Goal: Complete application form: Complete application form

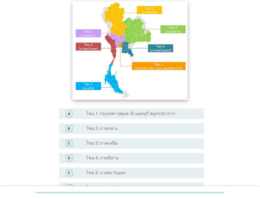
scroll to position [53, 0]
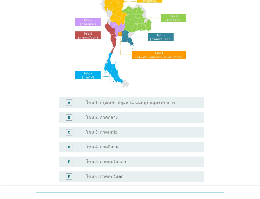
click at [137, 103] on label "โซน 1: กรุงเทพฯ ปทุมธานี นนทบุรี สมุทรปราการ" at bounding box center [130, 102] width 89 height 5
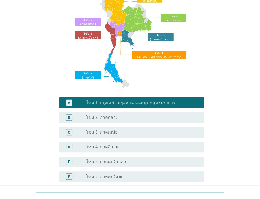
scroll to position [118, 0]
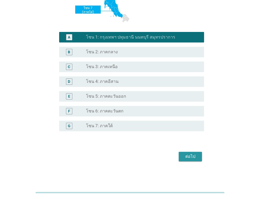
click at [191, 156] on div "ต่อไป" at bounding box center [190, 157] width 15 height 6
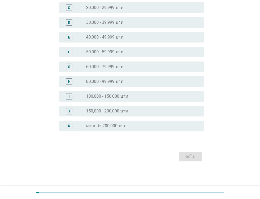
scroll to position [0, 0]
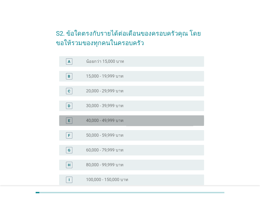
click at [129, 124] on div "radio_button_unchecked 40,000 - 49,999 บาท" at bounding box center [143, 121] width 114 height 6
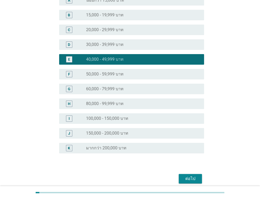
scroll to position [83, 0]
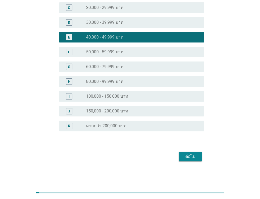
click at [192, 157] on div "ต่อไป" at bounding box center [190, 157] width 15 height 6
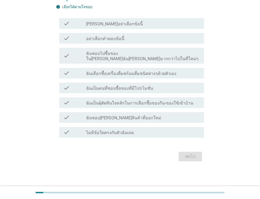
scroll to position [0, 0]
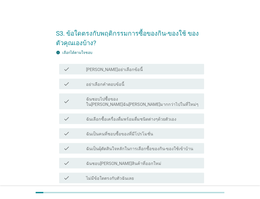
click at [143, 98] on label "ฉันชอบไปซื้อของใน[PERSON_NAME]ฉัน[PERSON_NAME]มากกว่าไปในที่ใหม่ๆ" at bounding box center [143, 102] width 114 height 11
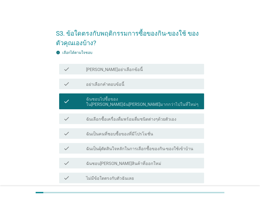
click at [166, 117] on label "ฉันเลือกซื้อเครื่องดื่มพร้อมดื่มชนิดต่างๆด้วยตัวเอง" at bounding box center [131, 119] width 90 height 5
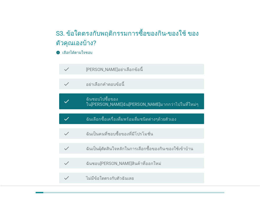
click at [170, 146] on label "ฉันเป็นผุ้ตัดสินใจหลักในการเลือกซื้อของกิน-ของใช้เข้าบ้าน" at bounding box center [139, 148] width 107 height 5
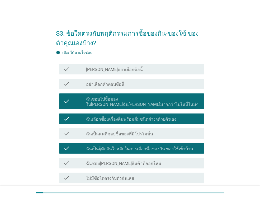
click at [165, 160] on div "check_box_outline_blank ฉันชอบ[PERSON_NAME]สินค้าที่ออกใหม่" at bounding box center [143, 163] width 114 height 6
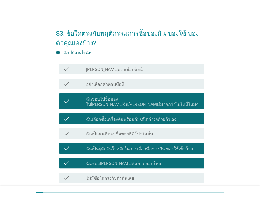
scroll to position [40, 0]
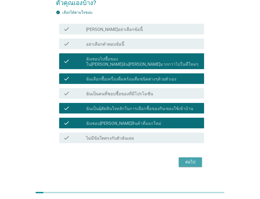
click at [190, 159] on div "ต่อไป" at bounding box center [190, 162] width 15 height 6
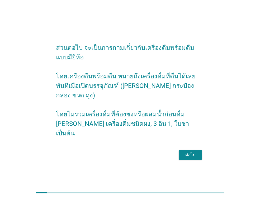
click at [195, 152] on div "ต่อไป" at bounding box center [190, 155] width 15 height 6
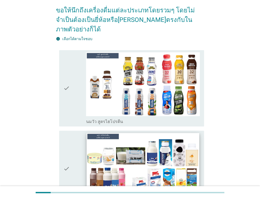
scroll to position [53, 0]
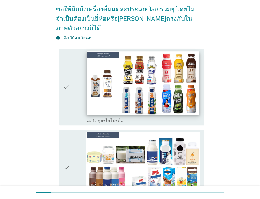
click at [147, 80] on img at bounding box center [143, 83] width 113 height 63
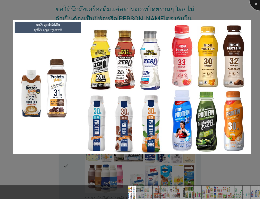
click at [255, 4] on div at bounding box center [260, -1] width 21 height 21
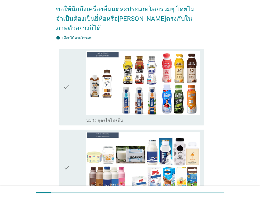
click at [66, 79] on icon "check" at bounding box center [66, 87] width 6 height 72
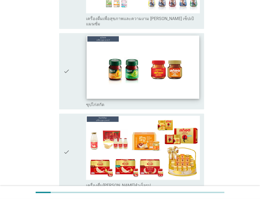
scroll to position [1892, 0]
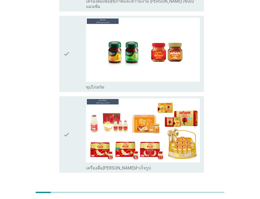
click at [193, 189] on div "ต่อไป" at bounding box center [190, 192] width 15 height 6
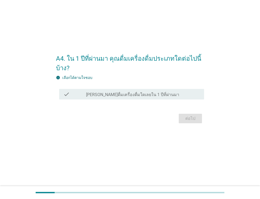
scroll to position [0, 0]
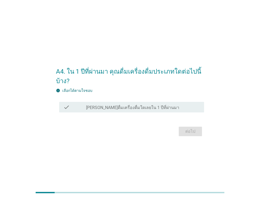
click at [160, 107] on div "check_box_outline_blank [PERSON_NAME]ดื่มเครื่องดื่มใดเลยใน 1 ปีที่ผ่านมา" at bounding box center [143, 107] width 114 height 6
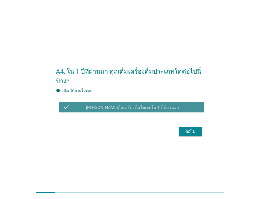
click at [176, 105] on div "check_box_outline_blank [PERSON_NAME]ดื่มเครื่องดื่มใดเลยใน 1 ปีที่ผ่านมา" at bounding box center [143, 107] width 114 height 6
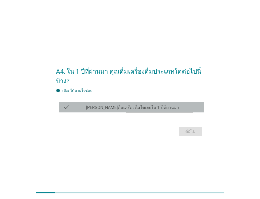
click at [178, 106] on div "check_box_outline_blank [PERSON_NAME]ดื่มเครื่องดื่มใดเลยใน 1 ปีที่ผ่านมา" at bounding box center [143, 107] width 114 height 6
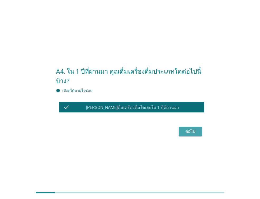
click at [189, 130] on div "ต่อไป" at bounding box center [190, 131] width 15 height 6
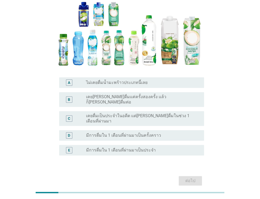
scroll to position [79, 0]
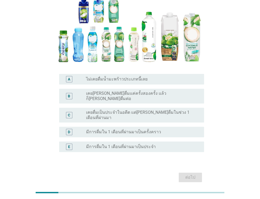
click at [157, 77] on div "radio_button_unchecked ไม่เคยดื่มน้ำมะพร้าวประเภทนี้เลย" at bounding box center [141, 79] width 110 height 5
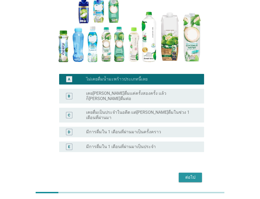
drag, startPoint x: 191, startPoint y: 168, endPoint x: 190, endPoint y: 165, distance: 3.0
click at [191, 174] on div "ต่อไป" at bounding box center [190, 177] width 15 height 6
